Goal: Information Seeking & Learning: Compare options

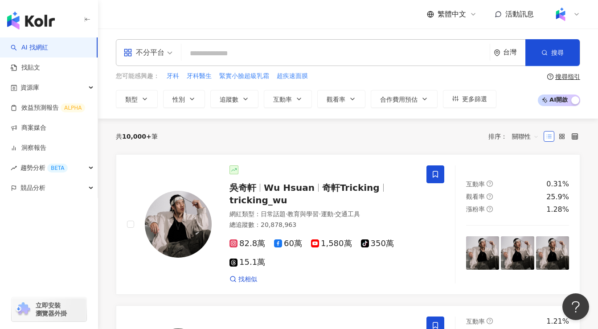
click at [214, 53] on input "search" at bounding box center [335, 53] width 301 height 17
type input "**********"
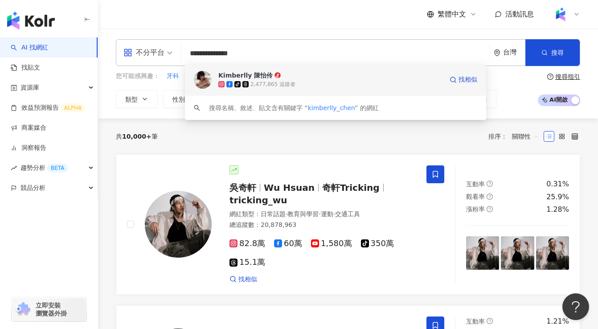
click at [360, 80] on div "tiktok-icon 2,477,865 追蹤者" at bounding box center [330, 84] width 225 height 9
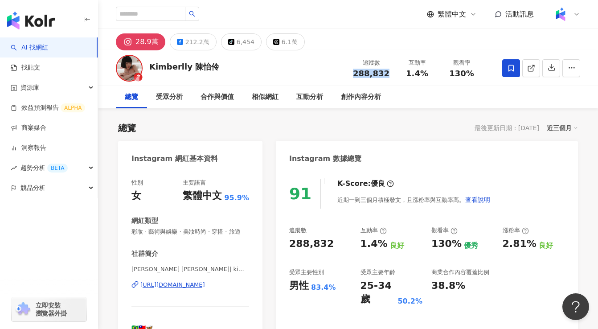
drag, startPoint x: 357, startPoint y: 75, endPoint x: 390, endPoint y: 72, distance: 33.6
click at [390, 72] on div "追蹤數 288,832" at bounding box center [371, 67] width 47 height 19
click at [429, 72] on div "1.4%" at bounding box center [417, 73] width 34 height 9
drag, startPoint x: 501, startPoint y: 245, endPoint x: 530, endPoint y: 242, distance: 29.1
click at [530, 242] on div "追蹤數 288,832 互動率 1.4% 良好 觀看率 130% 優秀 漲粉率 2.81% 良好 受眾主要性別 男性 83.4% 受眾主要年齡 25-34 歲…" at bounding box center [427, 266] width 276 height 80
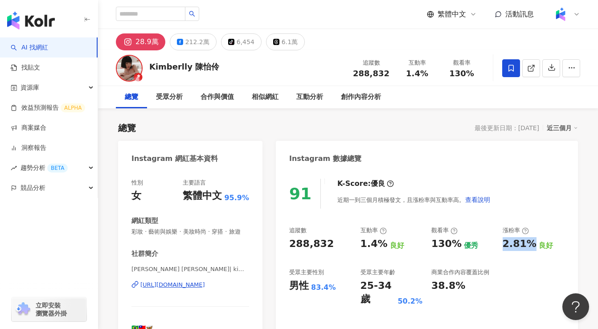
copy div "2.81%"
drag, startPoint x: 359, startPoint y: 245, endPoint x: 383, endPoint y: 243, distance: 23.7
click at [383, 243] on div "追蹤數 288,832 互動率 1.4% 良好 觀看率 130% 優秀 漲粉率 2.81% 良好 受眾主要性別 男性 83.4% 受眾主要年齡 25-34 歲…" at bounding box center [427, 266] width 276 height 80
copy div "1.4%"
drag, startPoint x: 429, startPoint y: 246, endPoint x: 456, endPoint y: 245, distance: 26.3
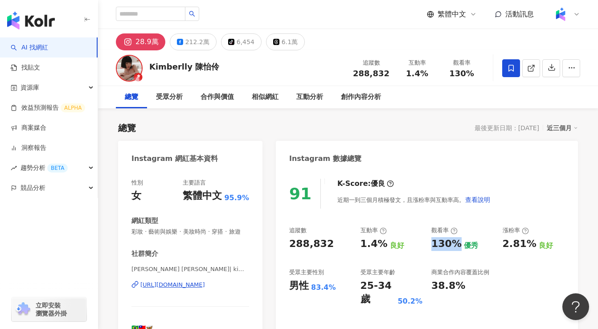
click at [456, 245] on div "追蹤數 288,832 互動率 1.4% 良好 觀看率 130% 優秀 漲粉率 2.81% 良好 受眾主要性別 男性 83.4% 受眾主要年齡 25-34 歲…" at bounding box center [427, 266] width 276 height 80
copy div "130%"
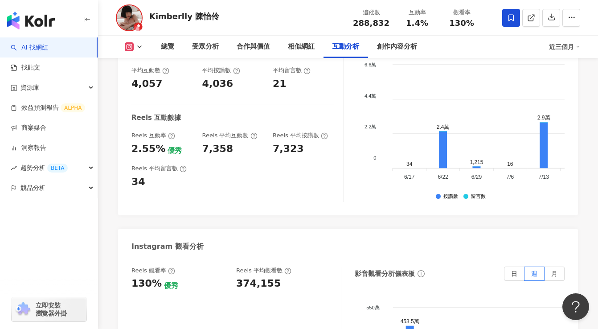
scroll to position [1929, 0]
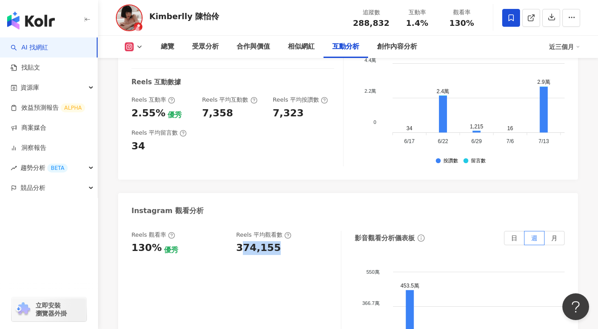
drag, startPoint x: 239, startPoint y: 184, endPoint x: 284, endPoint y: 184, distance: 45.5
click at [284, 241] on div "374,155" at bounding box center [284, 248] width 96 height 14
click at [285, 241] on div "374,155" at bounding box center [284, 248] width 96 height 14
drag, startPoint x: 285, startPoint y: 184, endPoint x: 227, endPoint y: 188, distance: 58.1
click at [227, 231] on div "Reels 觀看率 130% 優秀 Reels 平均觀看數 374,155" at bounding box center [232, 243] width 201 height 24
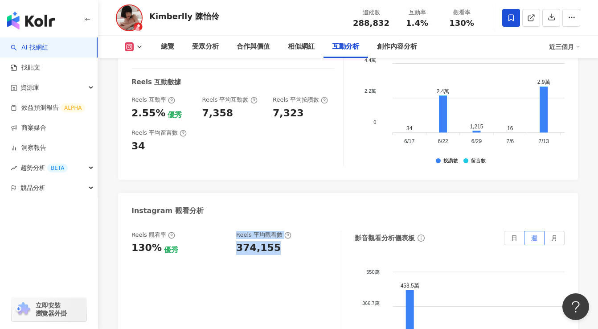
click at [232, 231] on div "Reels 觀看率 130% 優秀 Reels 平均觀看數 374,155" at bounding box center [232, 243] width 201 height 24
drag, startPoint x: 229, startPoint y: 187, endPoint x: 281, endPoint y: 185, distance: 52.6
click at [281, 231] on div "Reels 觀看率 130% 優秀 Reels 平均觀看數 374,155" at bounding box center [232, 243] width 201 height 24
click at [284, 241] on div "374,155" at bounding box center [284, 248] width 96 height 14
drag, startPoint x: 280, startPoint y: 188, endPoint x: 237, endPoint y: 186, distance: 42.8
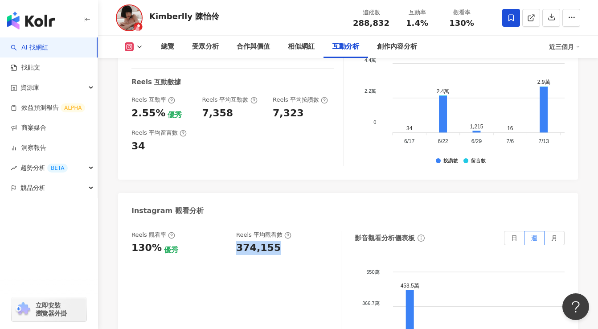
click at [237, 241] on div "374,155" at bounding box center [284, 248] width 96 height 14
copy div "374,155"
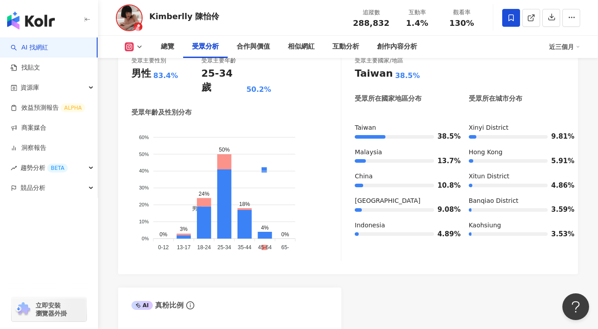
scroll to position [775, 0]
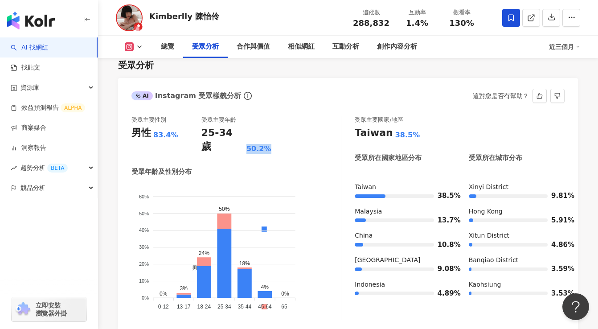
drag, startPoint x: 243, startPoint y: 135, endPoint x: 270, endPoint y: 135, distance: 27.2
click at [270, 135] on div "25-34 歲 50.2%" at bounding box center [237, 140] width 70 height 28
copy div "50.2%"
drag, startPoint x: 154, startPoint y: 136, endPoint x: 176, endPoint y: 136, distance: 22.3
click at [176, 136] on div "男性 83.4%" at bounding box center [167, 133] width 70 height 14
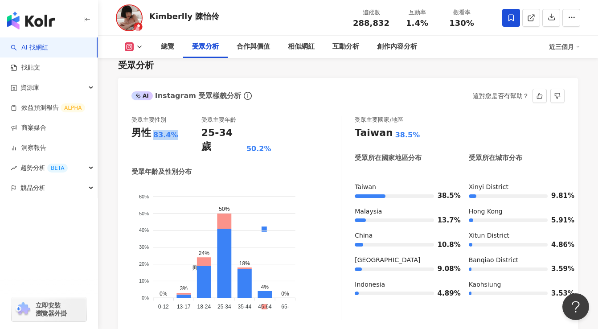
copy div "83.4%"
click at [297, 142] on div "受眾主要性別 男性 83.4% 受眾主要年齡 25-34 歲 50.2% 受眾年齡及性別分布 男性 女性 60% 60% 50% 50% 40% 40% 30…" at bounding box center [237, 218] width 210 height 204
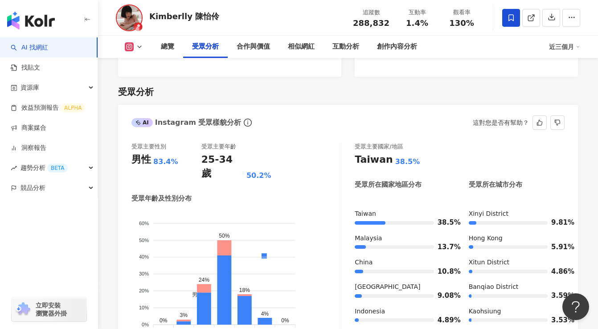
scroll to position [0, 0]
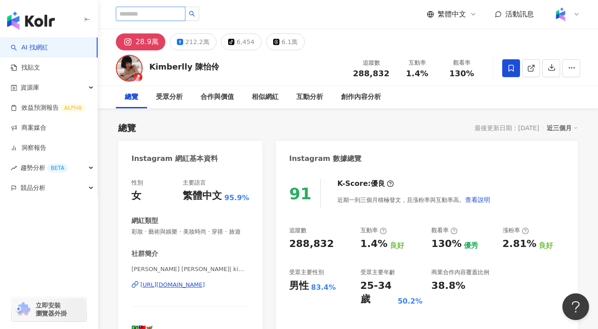
click at [173, 15] on input "search" at bounding box center [151, 14] width 70 height 14
type input "*"
type input "******"
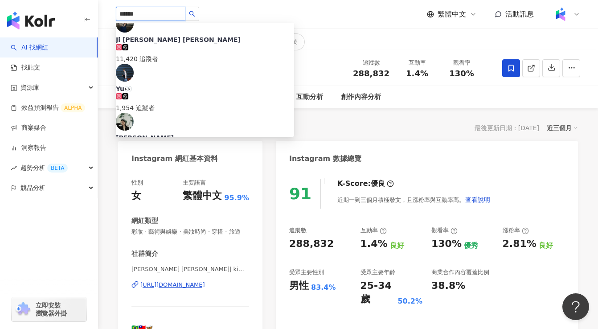
scroll to position [326, 0]
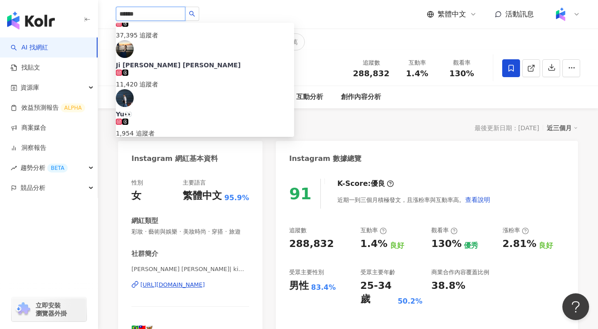
click at [210, 267] on div "Yutopia 330,134 追蹤者" at bounding box center [205, 281] width 178 height 29
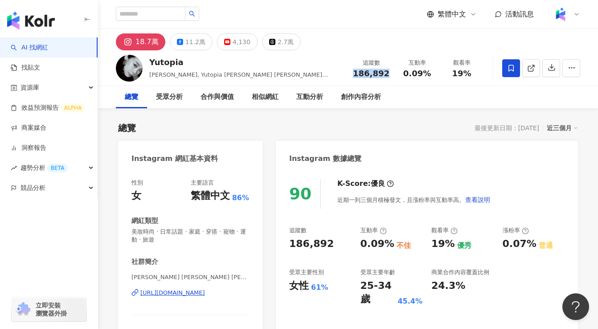
drag, startPoint x: 357, startPoint y: 71, endPoint x: 393, endPoint y: 75, distance: 35.8
click at [393, 75] on div "追蹤數 186,892" at bounding box center [371, 67] width 47 height 19
copy span "186,892"
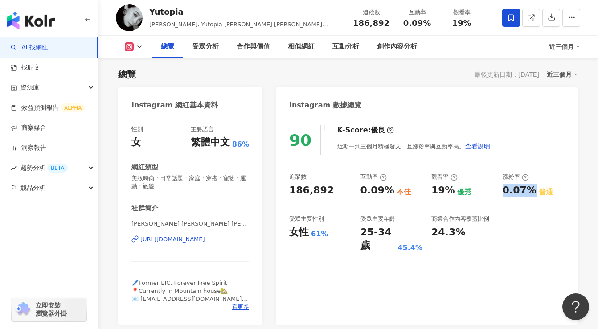
drag, startPoint x: 500, startPoint y: 193, endPoint x: 529, endPoint y: 192, distance: 29.5
click at [529, 192] on div "追蹤數 186,892 互動率 0.09% 不佳 觀看率 19% 優秀 漲粉率 0.07% 普通 受眾主要性別 女性 61% 受眾主要年齡 25-34 歲 4…" at bounding box center [427, 213] width 276 height 80
copy div "0.07%"
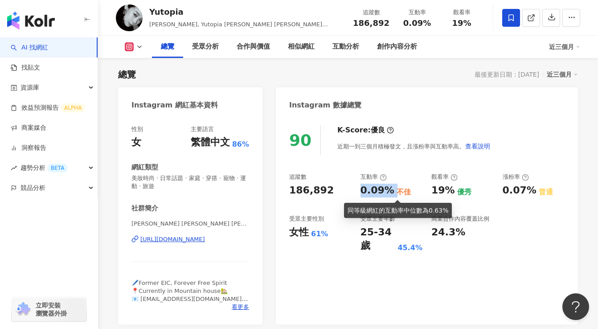
drag, startPoint x: 363, startPoint y: 191, endPoint x: 391, endPoint y: 191, distance: 28.5
click at [391, 191] on div "0.09% 不佳" at bounding box center [392, 191] width 62 height 14
copy div "0.09%"
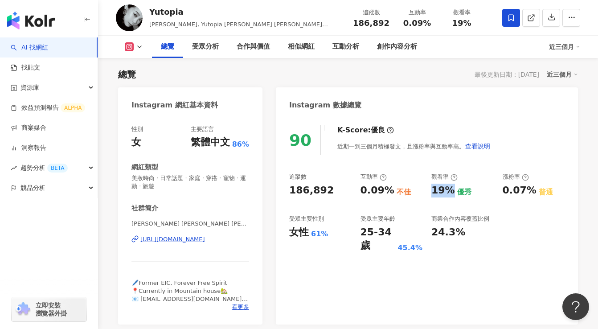
drag, startPoint x: 431, startPoint y: 192, endPoint x: 450, endPoint y: 192, distance: 18.7
click at [450, 192] on div "19%" at bounding box center [444, 191] width 24 height 14
copy div "19%"
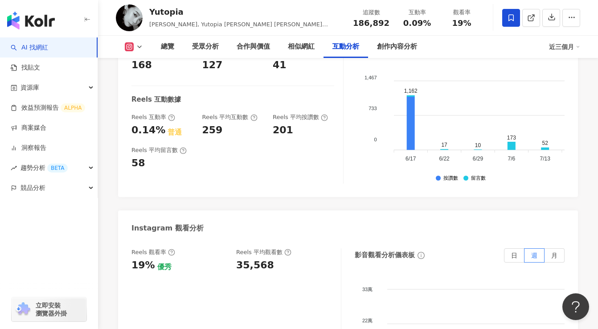
scroll to position [1975, 0]
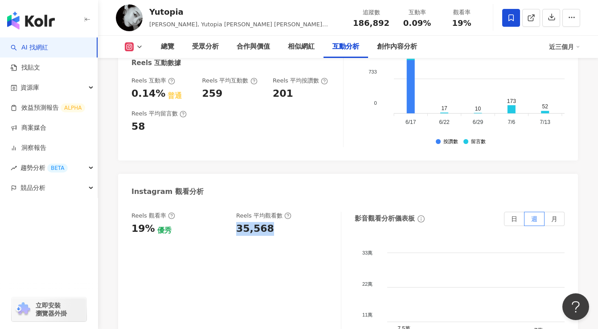
drag, startPoint x: 238, startPoint y: 162, endPoint x: 287, endPoint y: 162, distance: 49.0
click at [287, 222] on div "35,568" at bounding box center [284, 229] width 96 height 14
copy div "35,568"
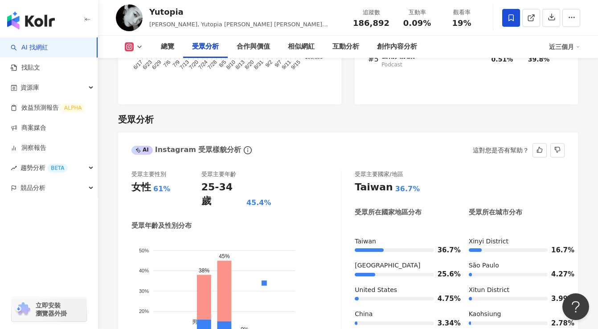
scroll to position [783, 0]
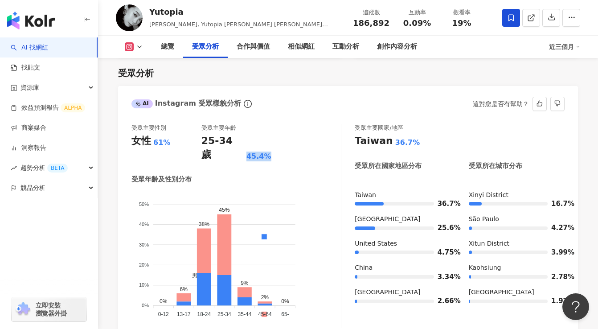
drag, startPoint x: 244, startPoint y: 131, endPoint x: 284, endPoint y: 130, distance: 40.1
click at [284, 130] on div "受眾主要性別 女性 61% 受眾主要年齡 25-34 歲 45.4%" at bounding box center [237, 143] width 210 height 38
copy div "45.4%"
drag, startPoint x: 173, startPoint y: 127, endPoint x: 155, endPoint y: 133, distance: 18.9
click at [155, 134] on div "女性 61%" at bounding box center [167, 141] width 70 height 14
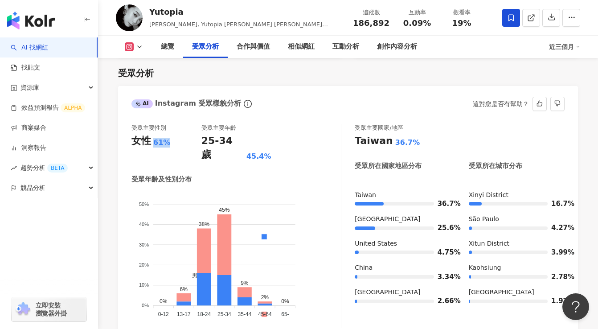
copy div "61%"
